Goal: Information Seeking & Learning: Learn about a topic

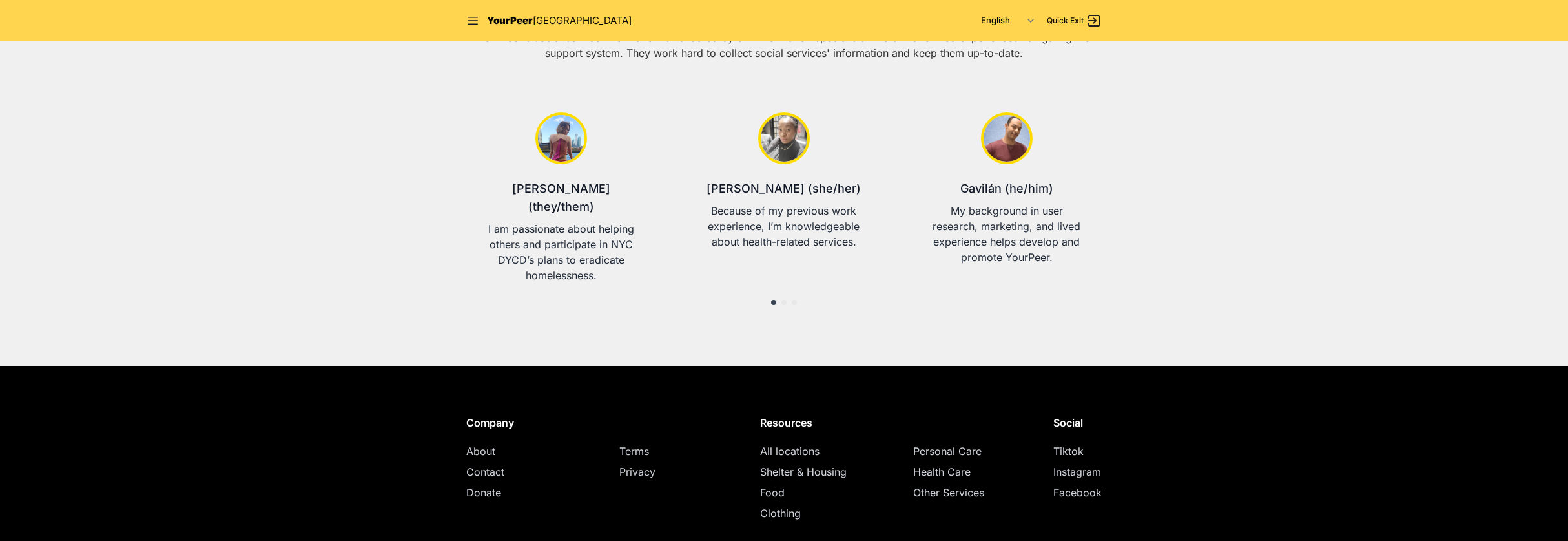
scroll to position [524, 0]
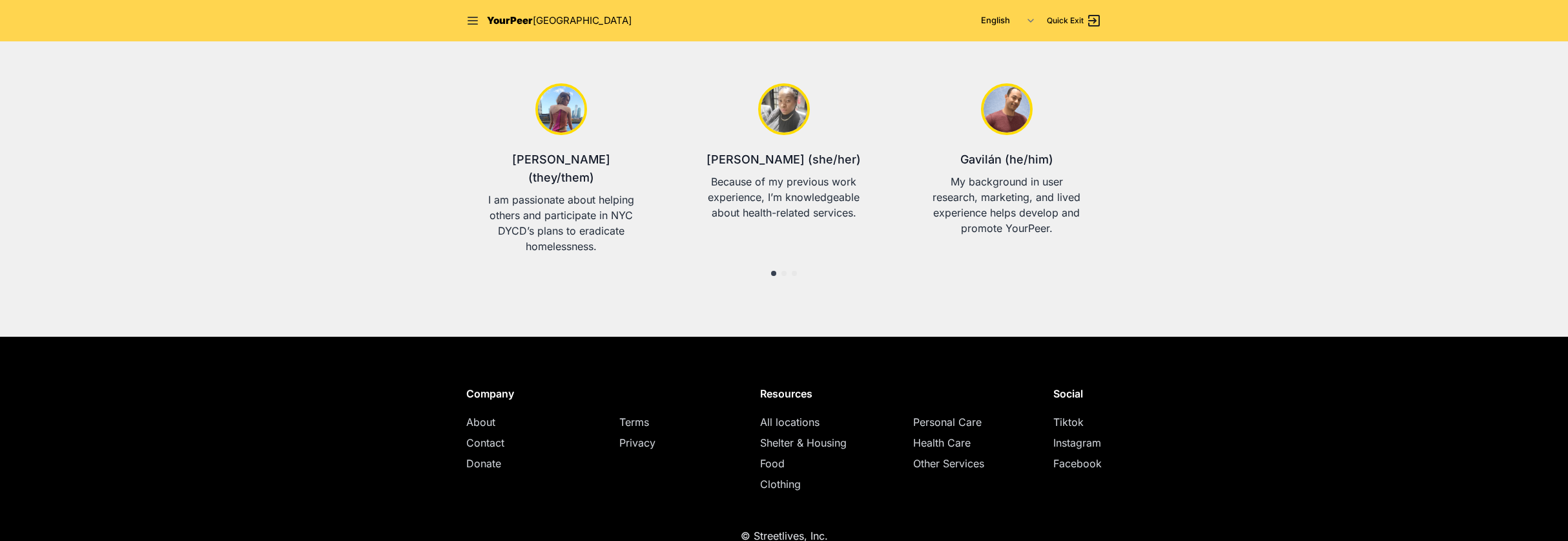
click at [812, 436] on span "Shelter & Housing" at bounding box center [803, 442] width 86 height 13
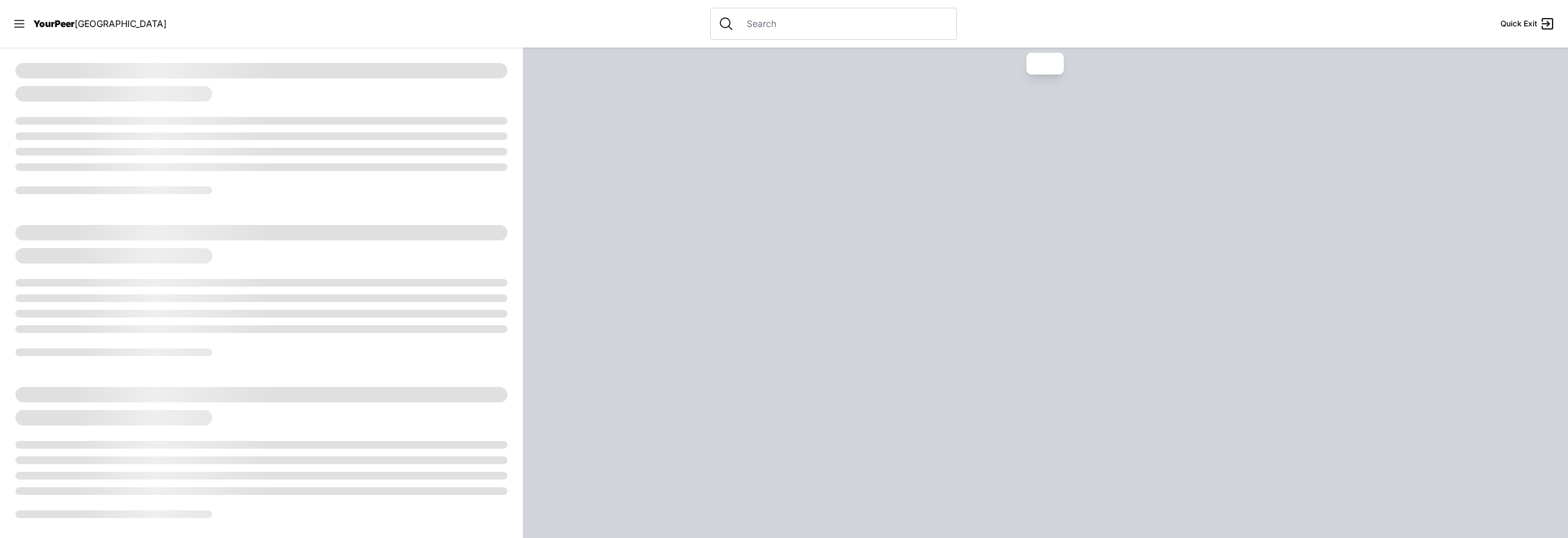
select select "recentlyUpdated"
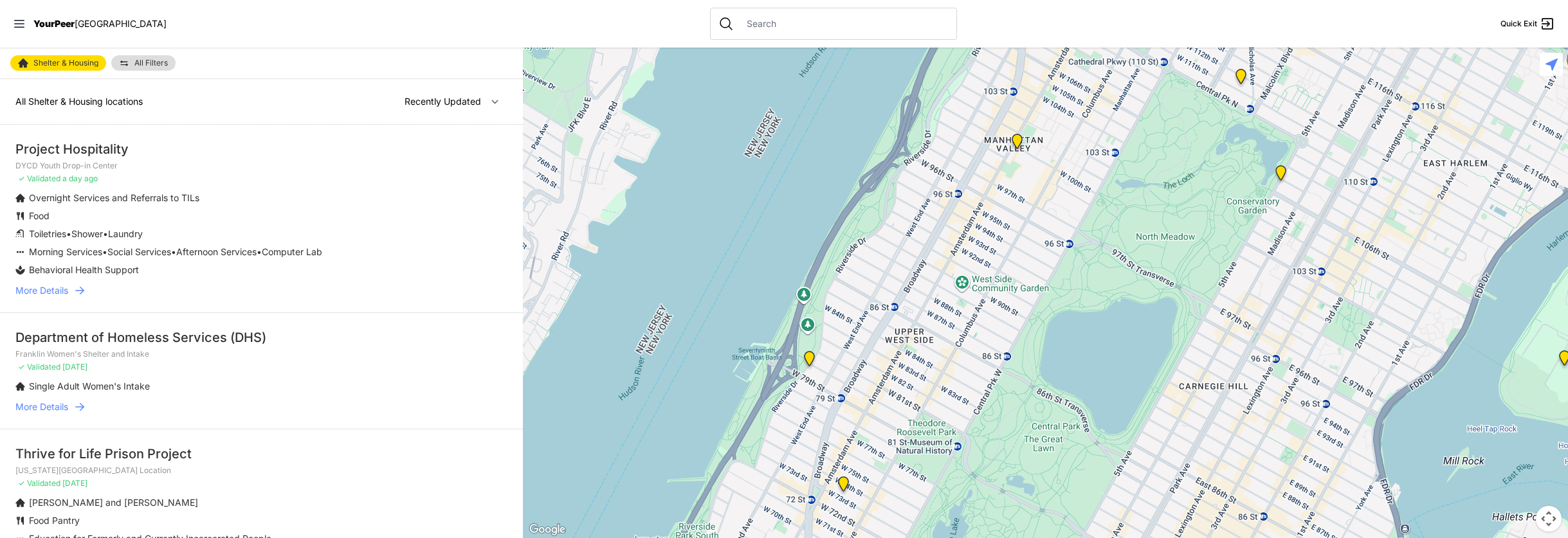
drag, startPoint x: 22, startPoint y: 23, endPoint x: 56, endPoint y: 19, distance: 34.2
click at [30, 23] on div "YourPeer NYC" at bounding box center [90, 24] width 154 height 13
click at [70, 20] on span "YourPeer" at bounding box center [54, 23] width 42 height 11
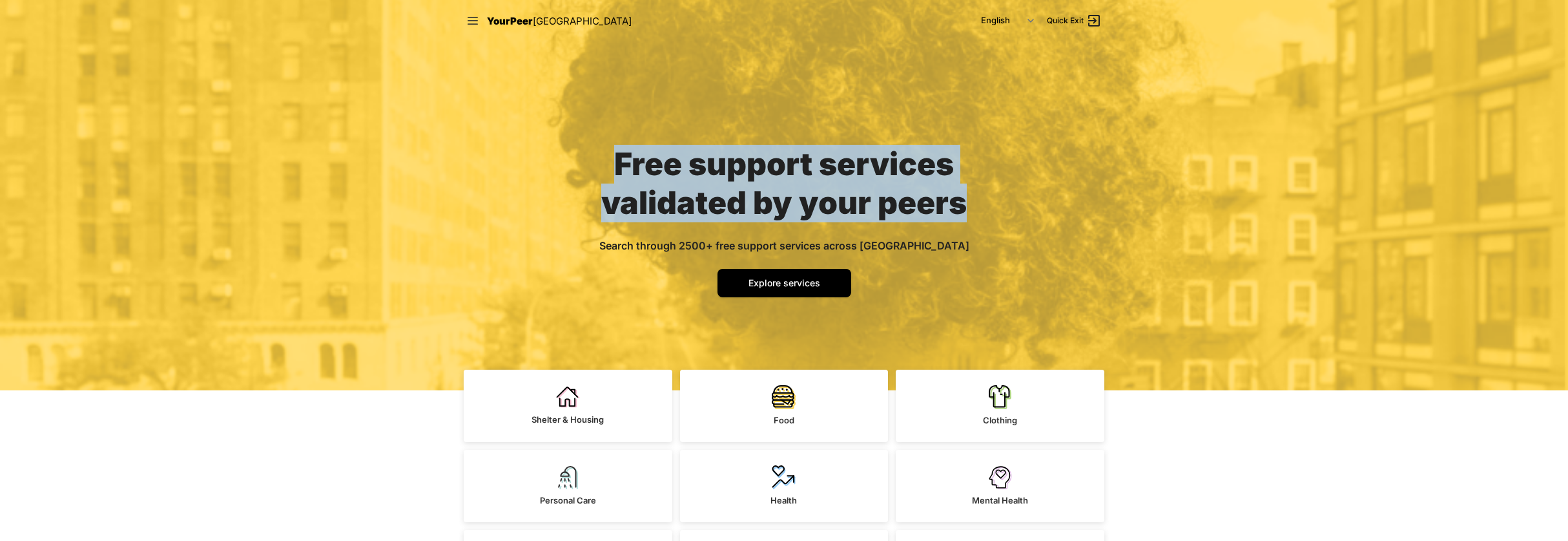
drag, startPoint x: 620, startPoint y: 157, endPoint x: 995, endPoint y: 205, distance: 378.1
click at [995, 205] on div "Free support services validated by your peers Search through 2500+ free support…" at bounding box center [784, 216] width 434 height 349
copy span "Free support services validated by your peers"
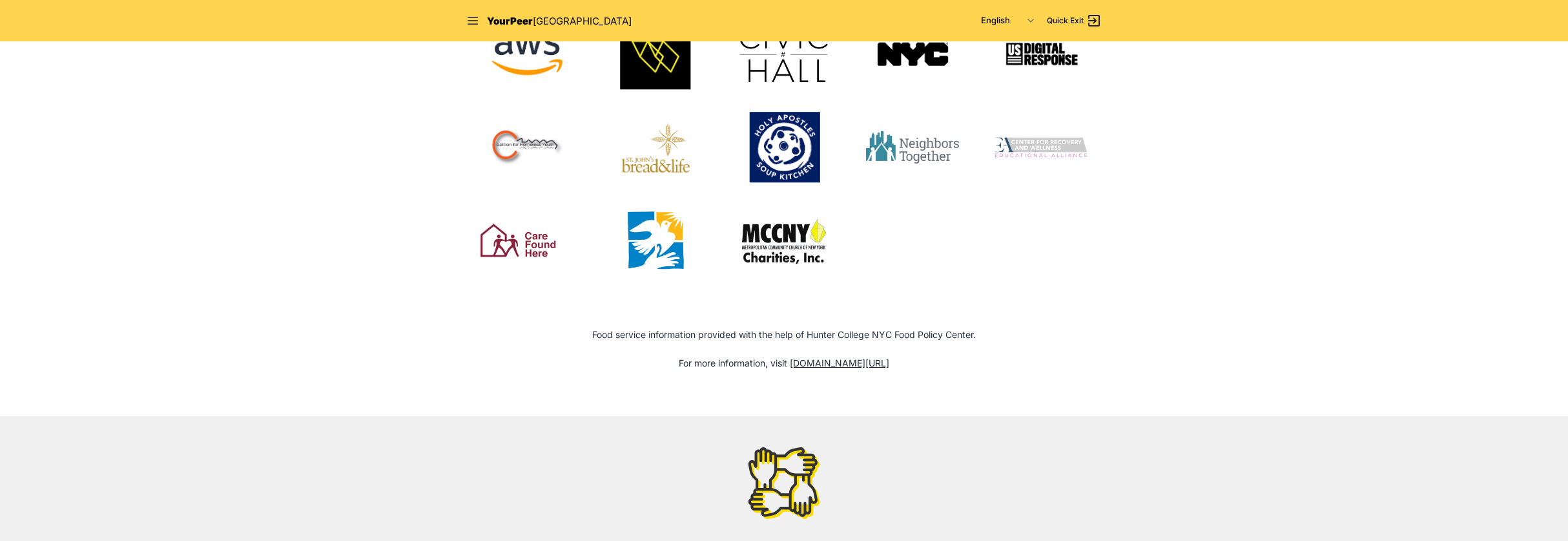
scroll to position [1676, 0]
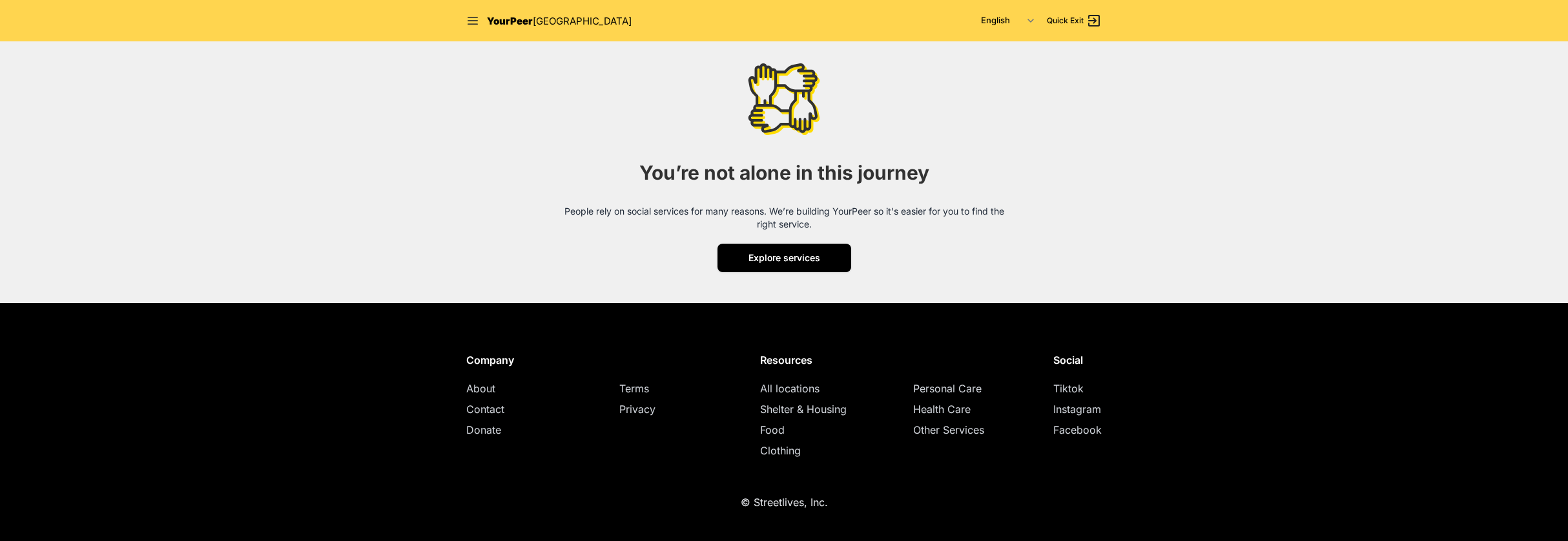
click at [759, 259] on span "Explore services" at bounding box center [784, 258] width 72 height 11
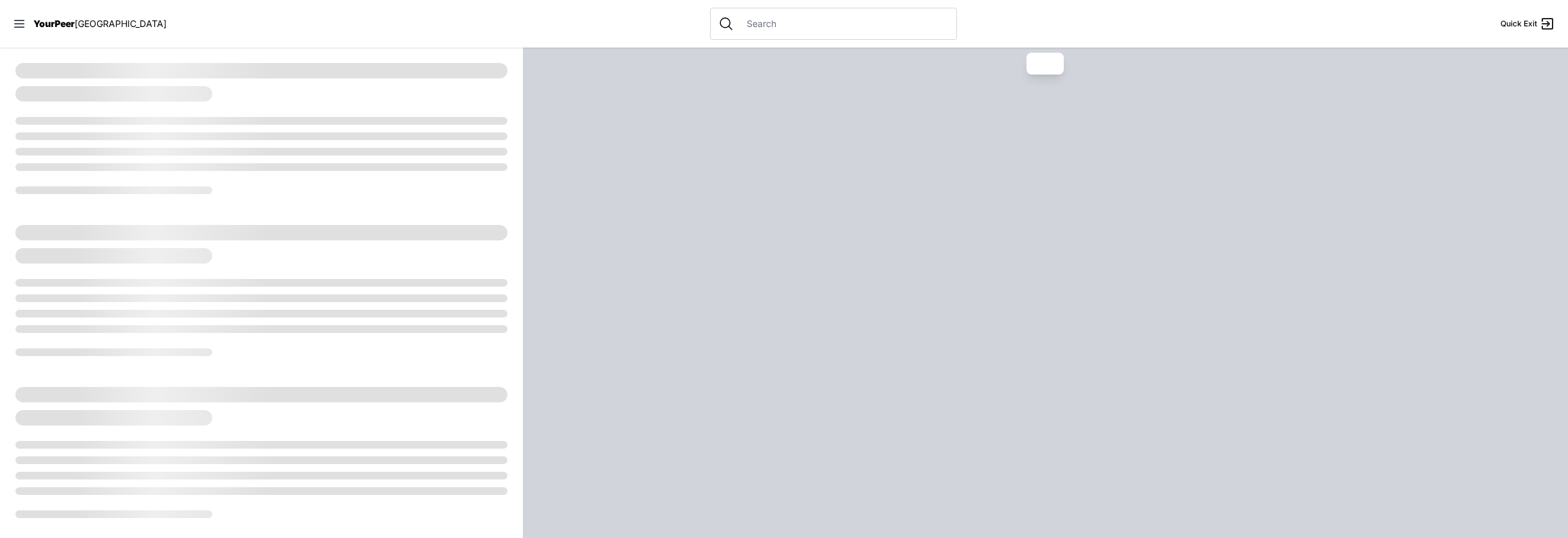
select select "recentlyUpdated"
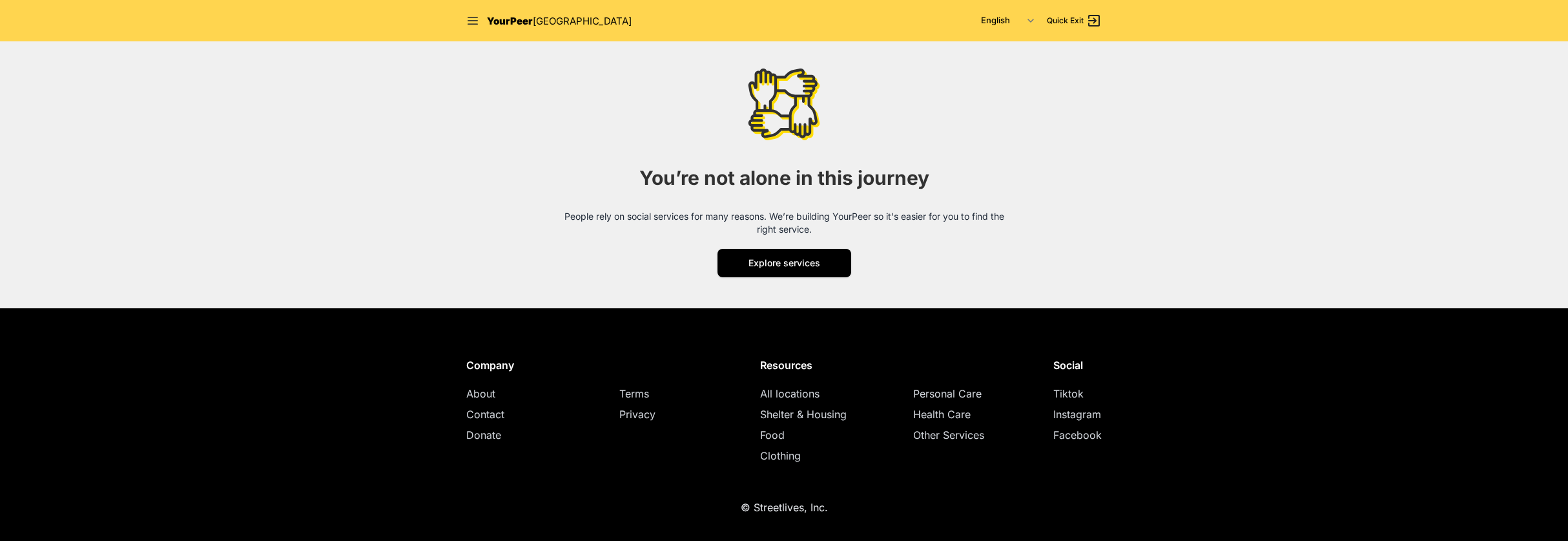
scroll to position [1676, 0]
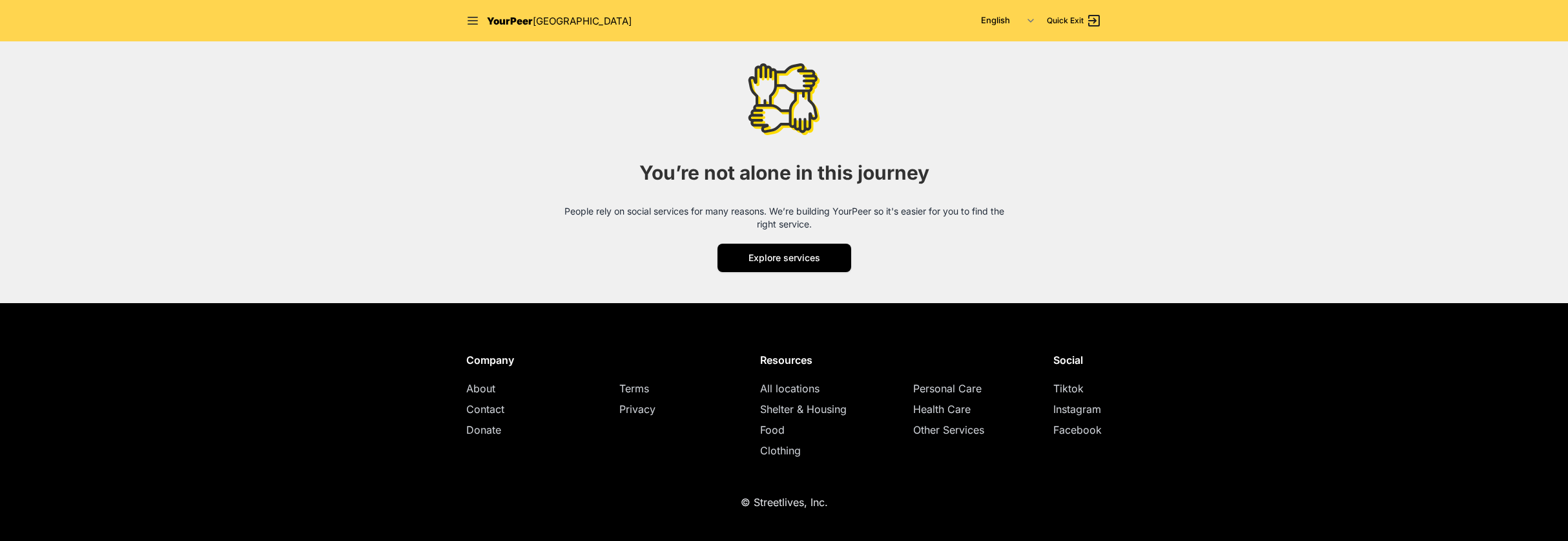
click at [485, 387] on span "About" at bounding box center [480, 388] width 29 height 13
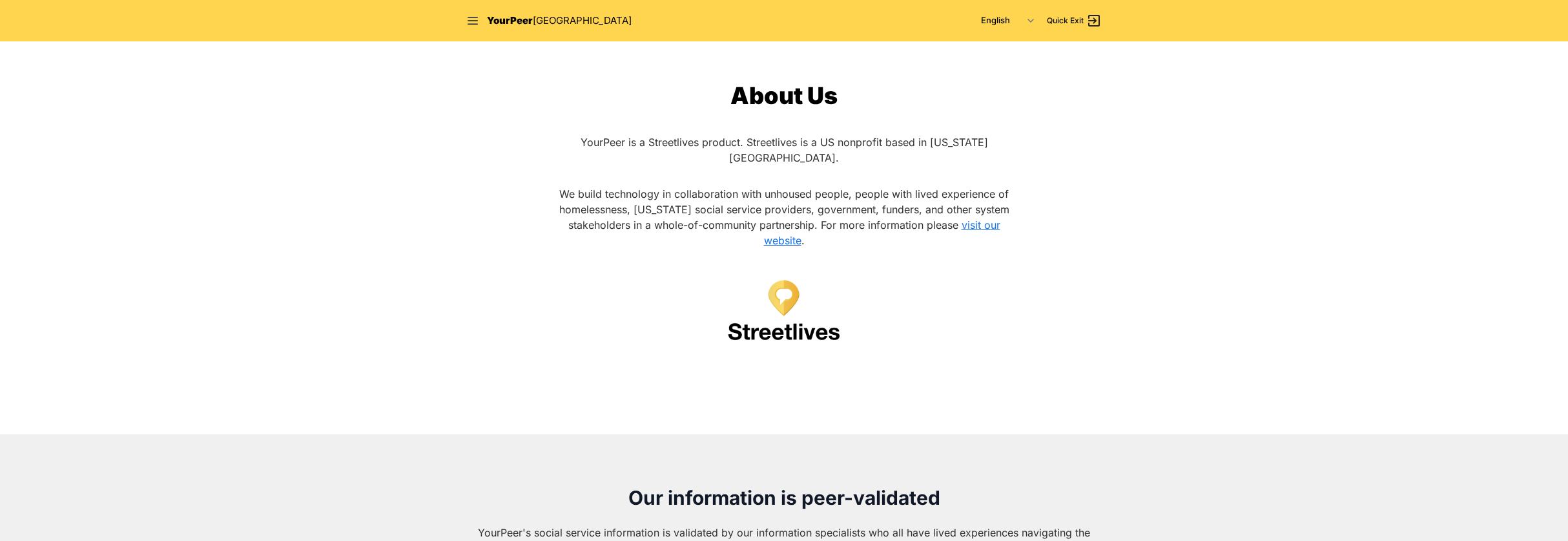
click at [780, 229] on link "visit our website" at bounding box center [883, 233] width 236 height 28
drag, startPoint x: 612, startPoint y: 139, endPoint x: 558, endPoint y: 139, distance: 54.0
click at [558, 139] on div "About Us YourPeer is a Streetlives product. Streetlives is a US nonprofit based…" at bounding box center [784, 233] width 471 height 300
copy span "YourPeer"
click at [513, 18] on span "YourPeer" at bounding box center [511, 20] width 46 height 12
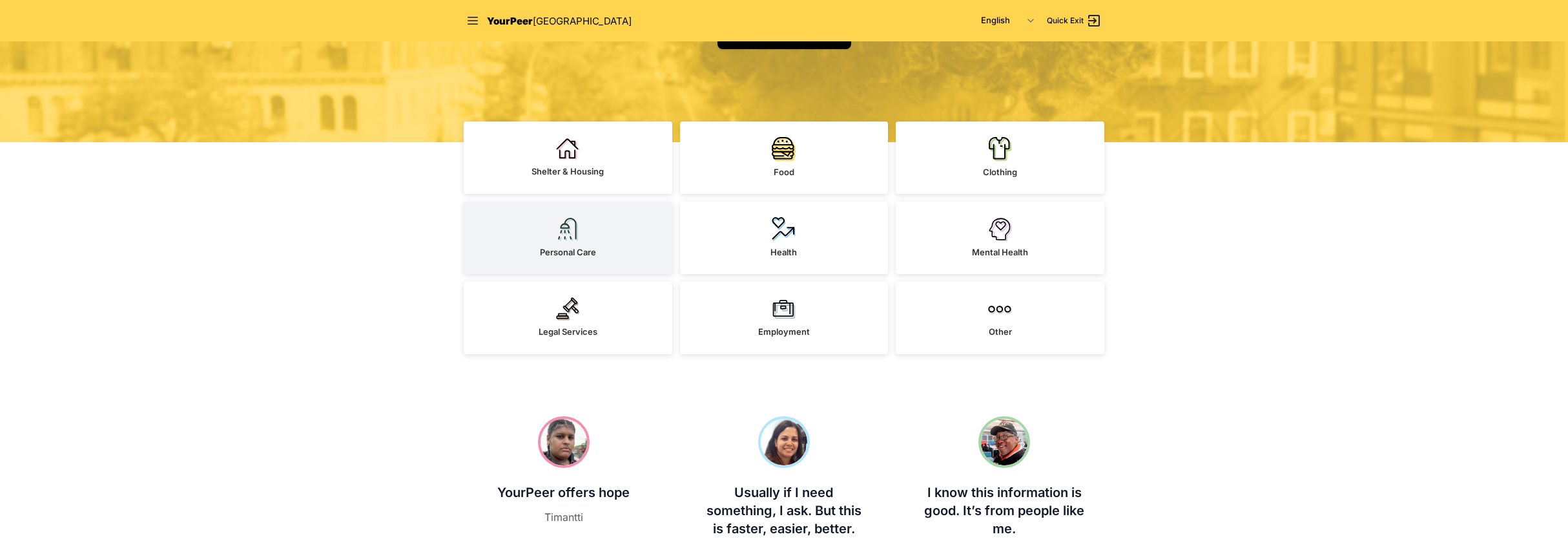
scroll to position [259, 0]
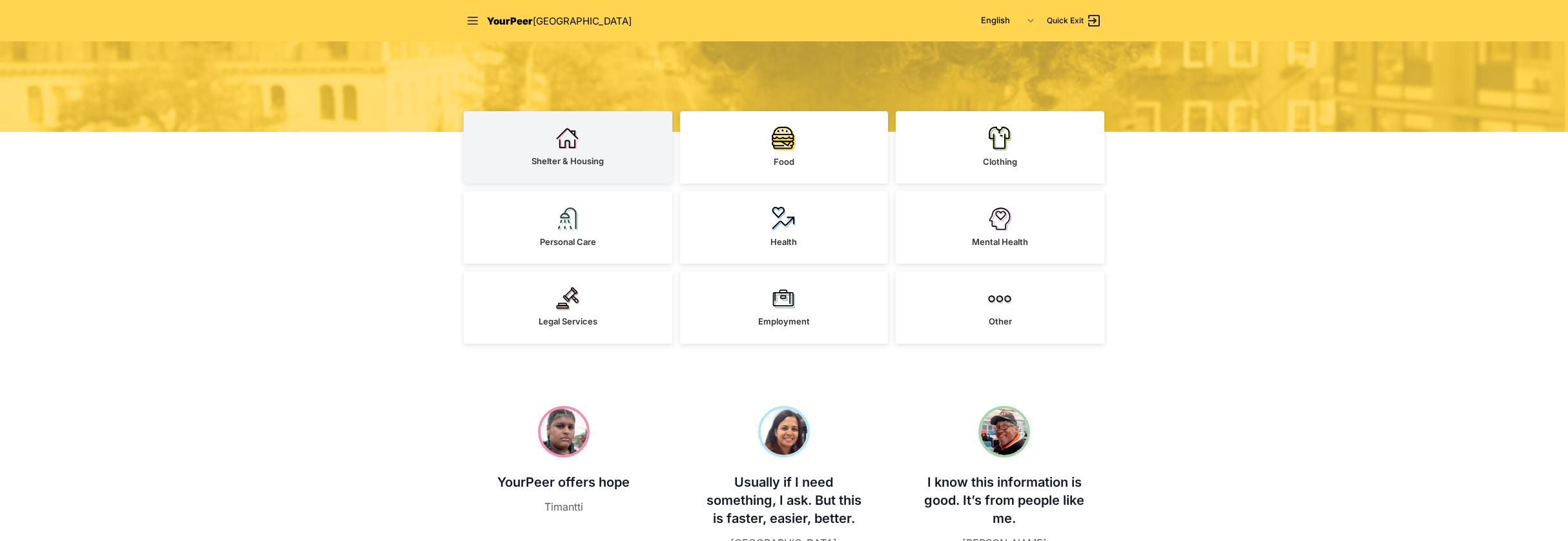
click at [583, 145] on link "Shelter & Housing" at bounding box center [567, 147] width 209 height 72
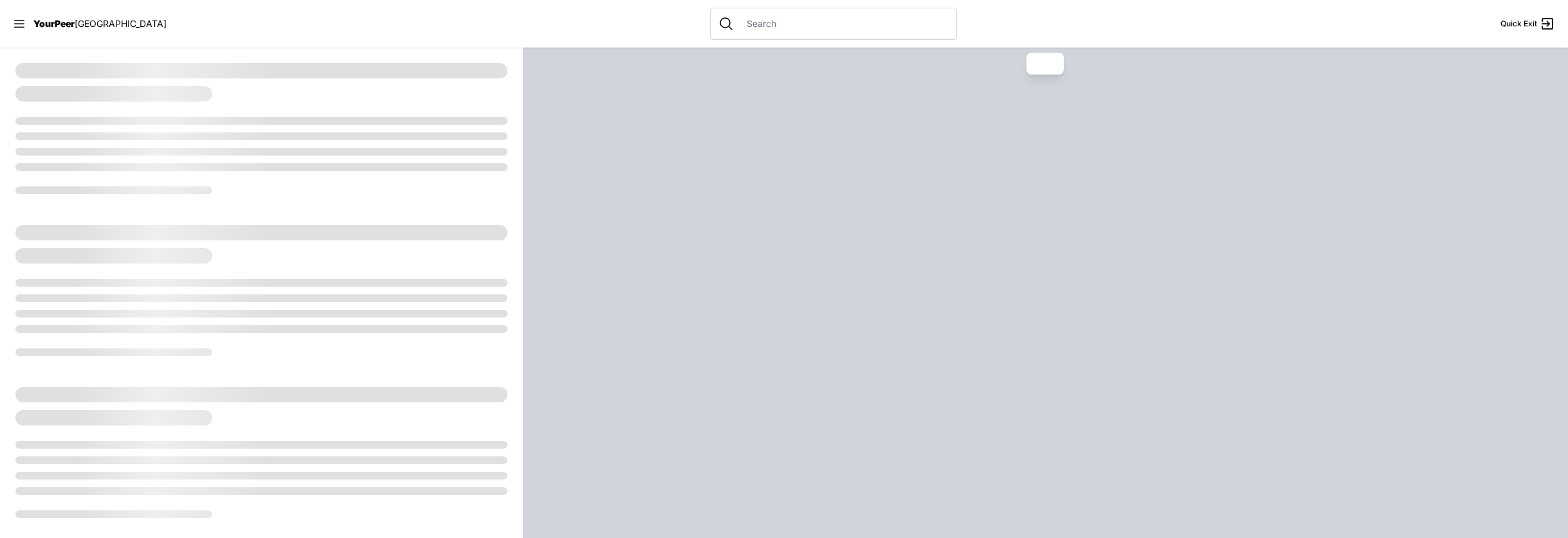
select select "recentlyUpdated"
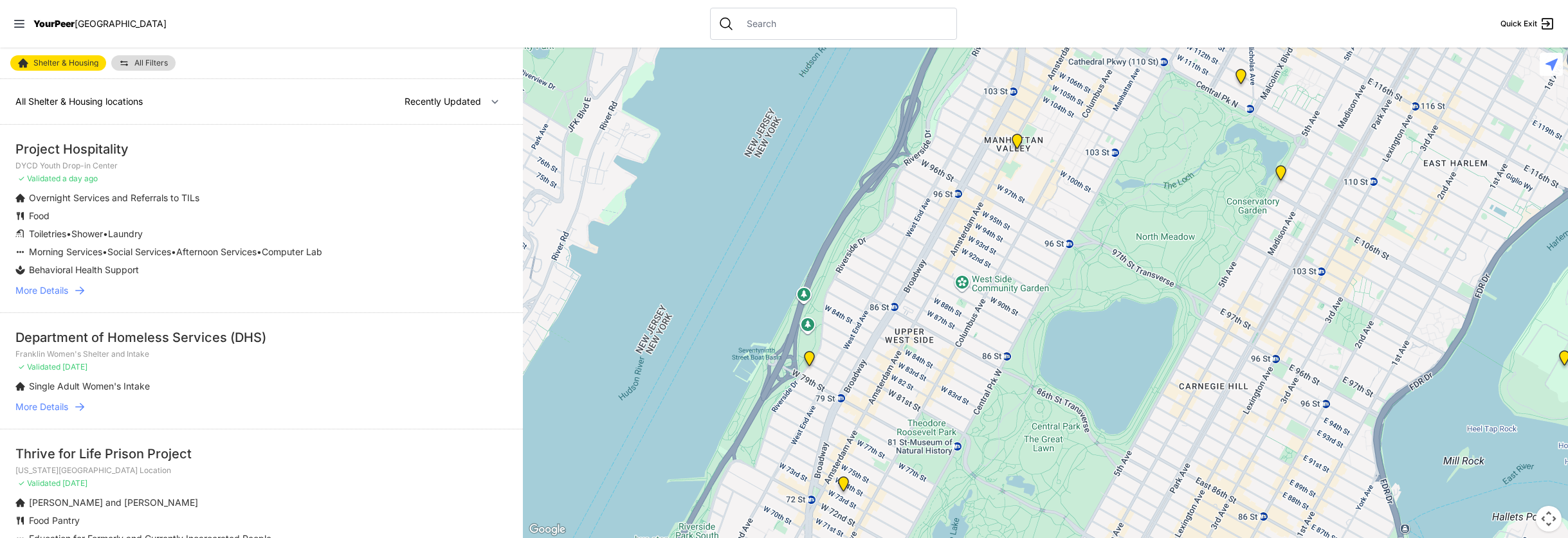
click at [61, 292] on span "More Details" at bounding box center [42, 291] width 53 height 13
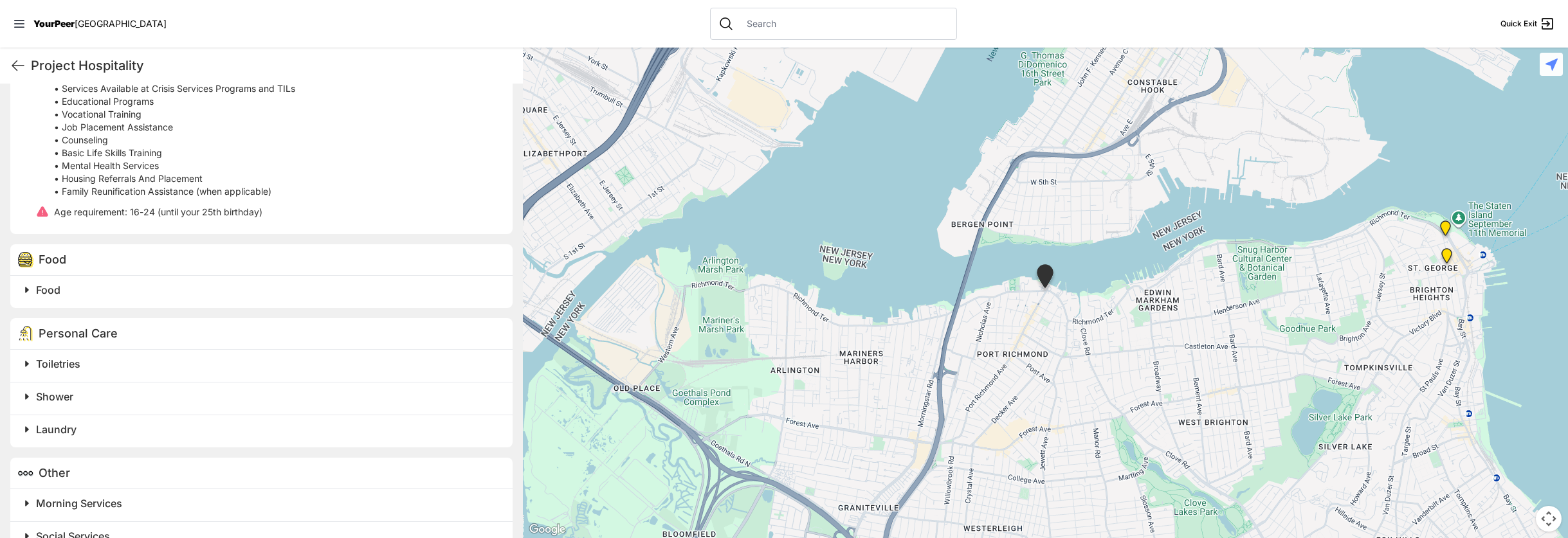
scroll to position [579, 0]
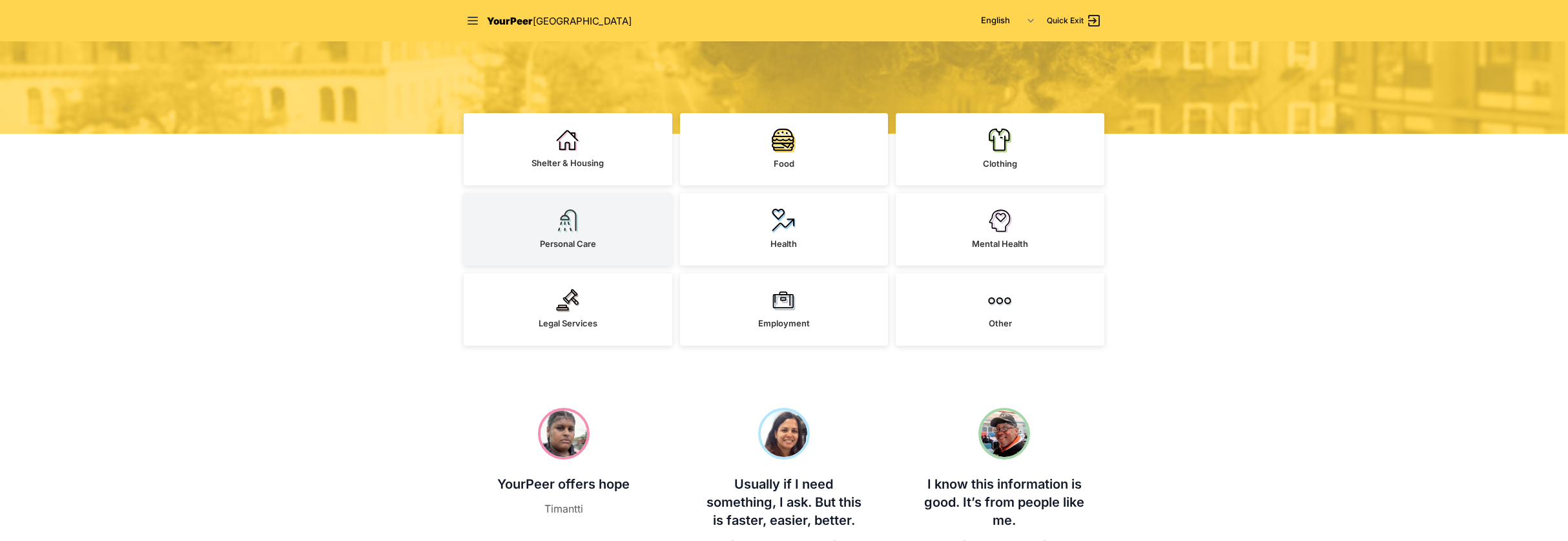
scroll to position [259, 0]
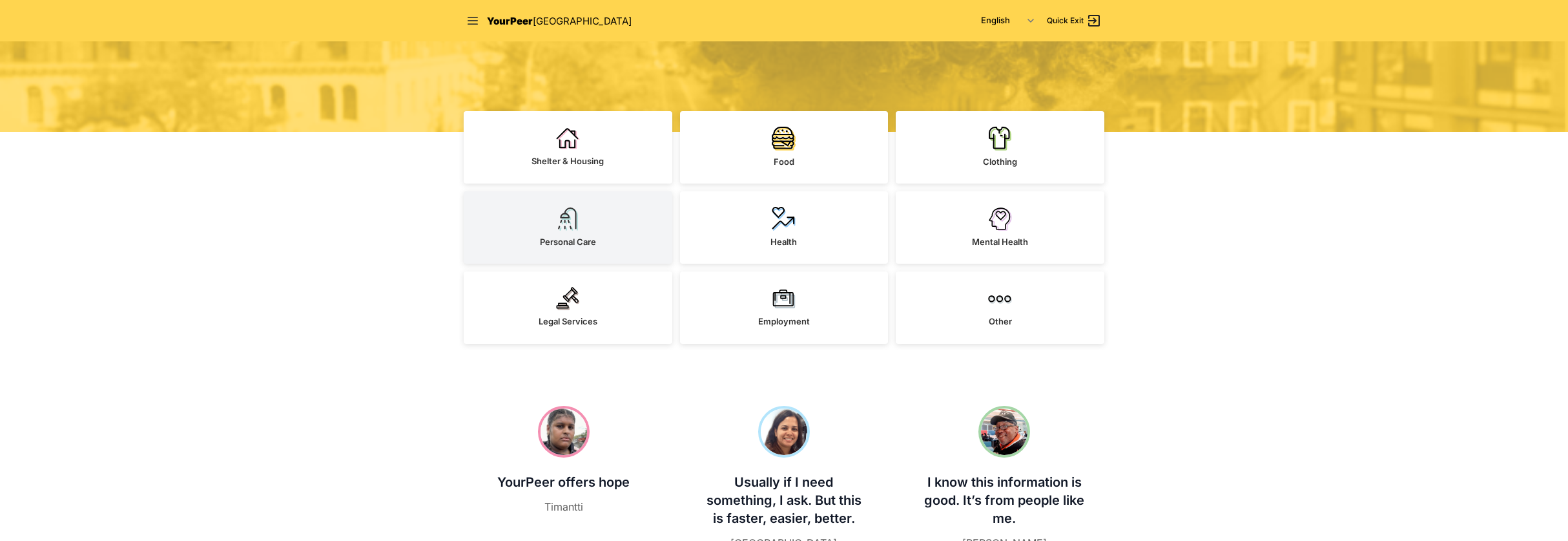
click at [575, 242] on span "Personal Care" at bounding box center [567, 242] width 56 height 11
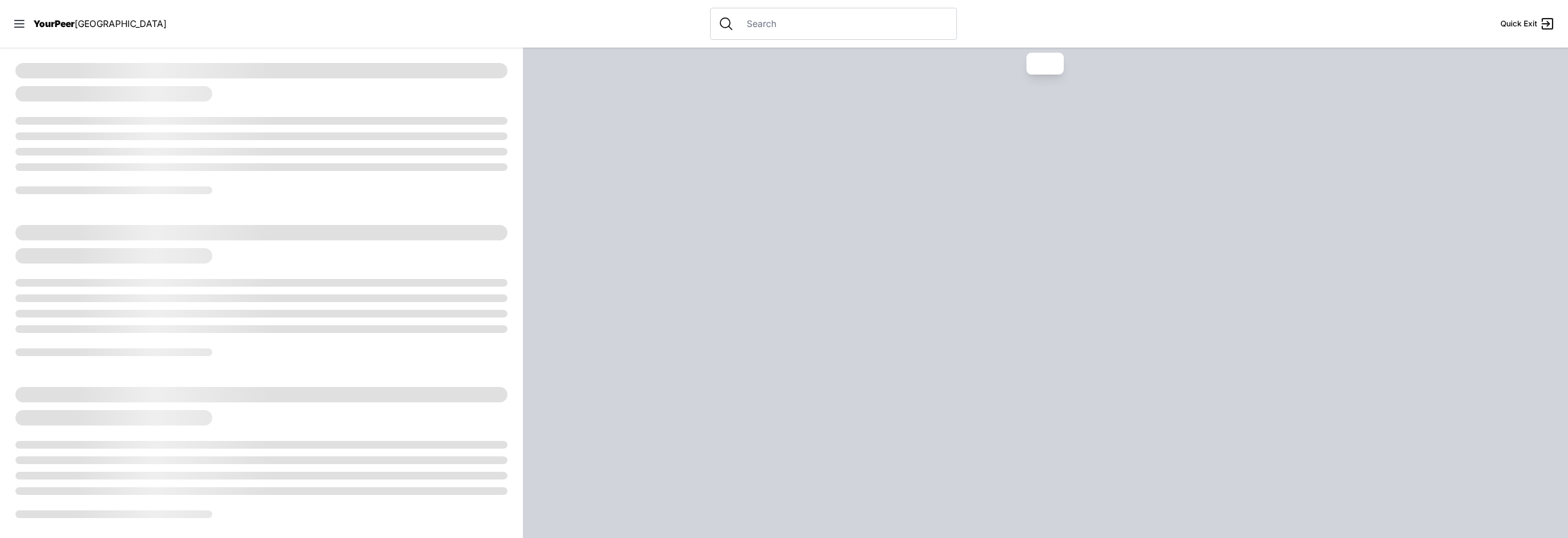
select select "recentlyUpdated"
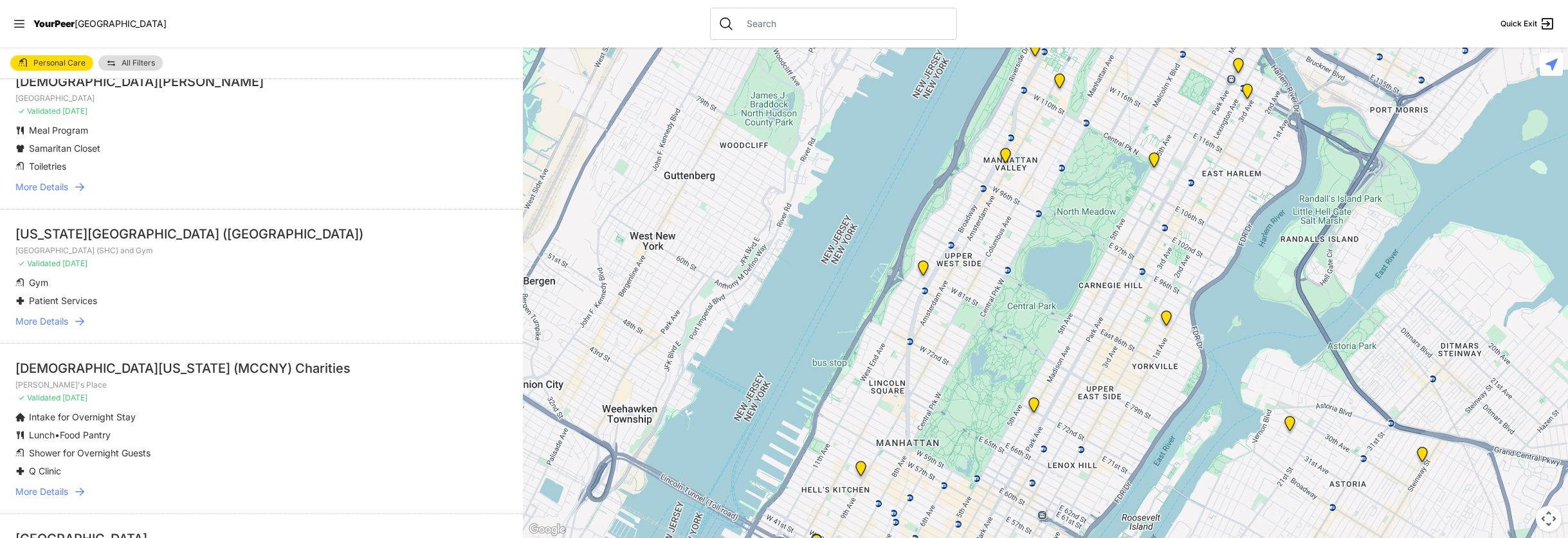
scroll to position [836, 0]
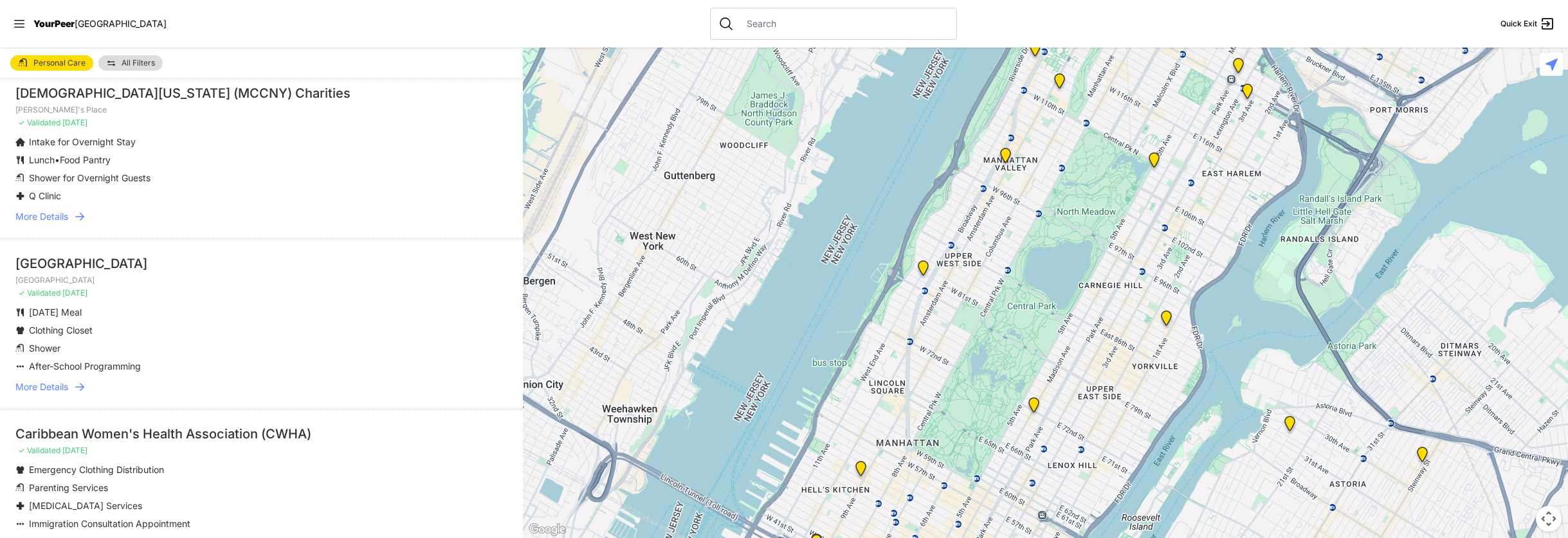
click at [51, 386] on span "More Details" at bounding box center [42, 387] width 53 height 13
